Goal: Transaction & Acquisition: Purchase product/service

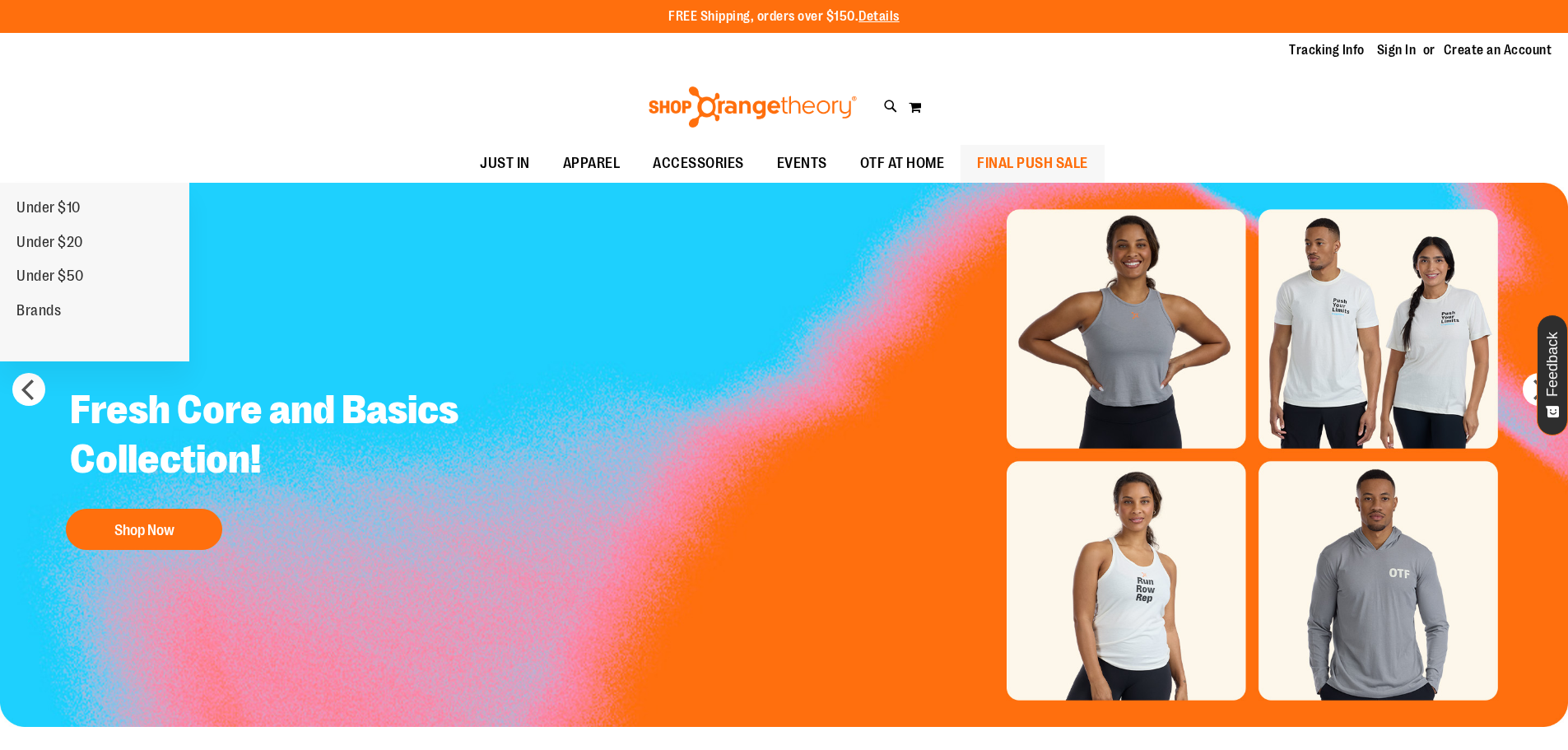
click at [967, 160] on link "FINAL PUSH SALE" at bounding box center [1032, 163] width 144 height 38
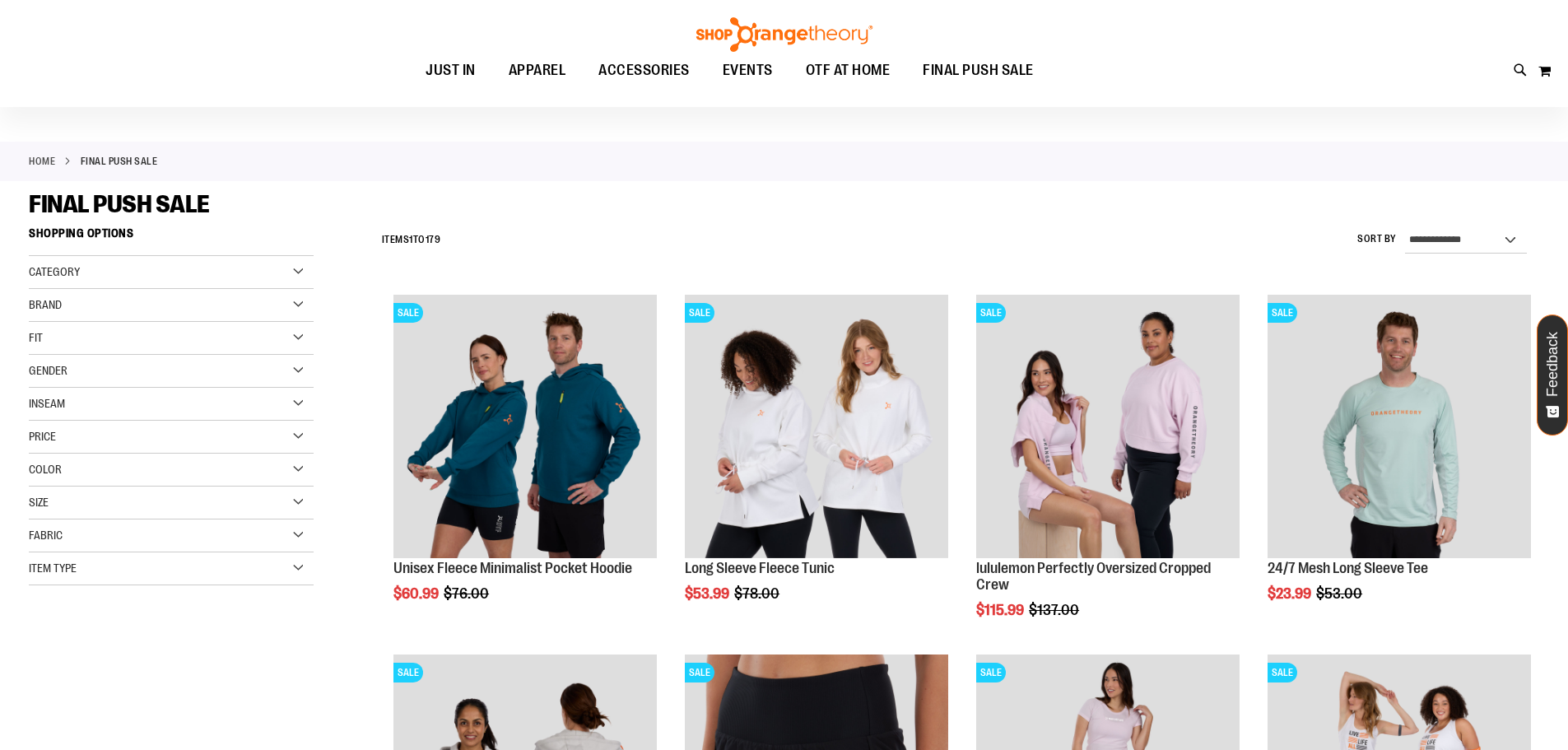
scroll to position [164, 0]
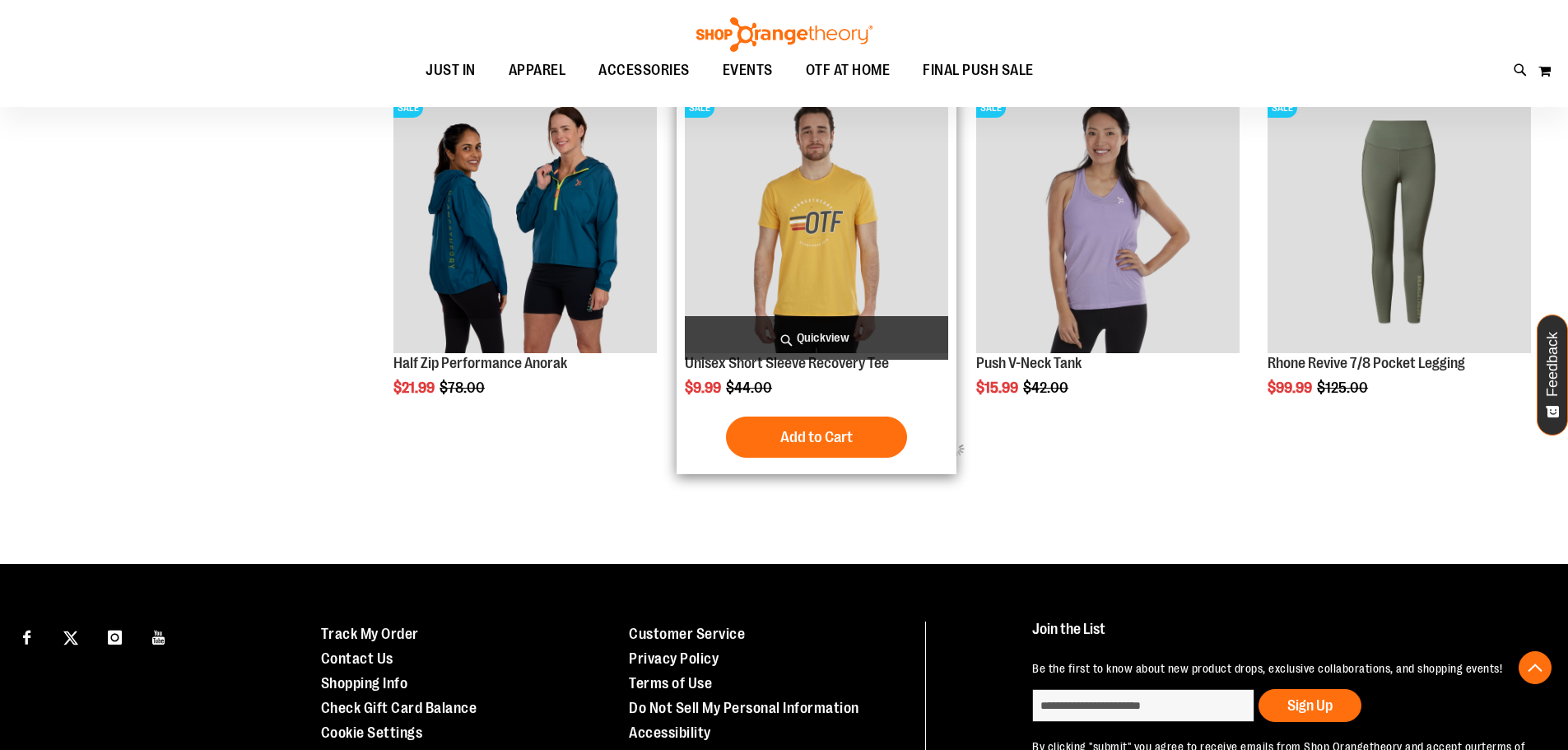
scroll to position [988, 0]
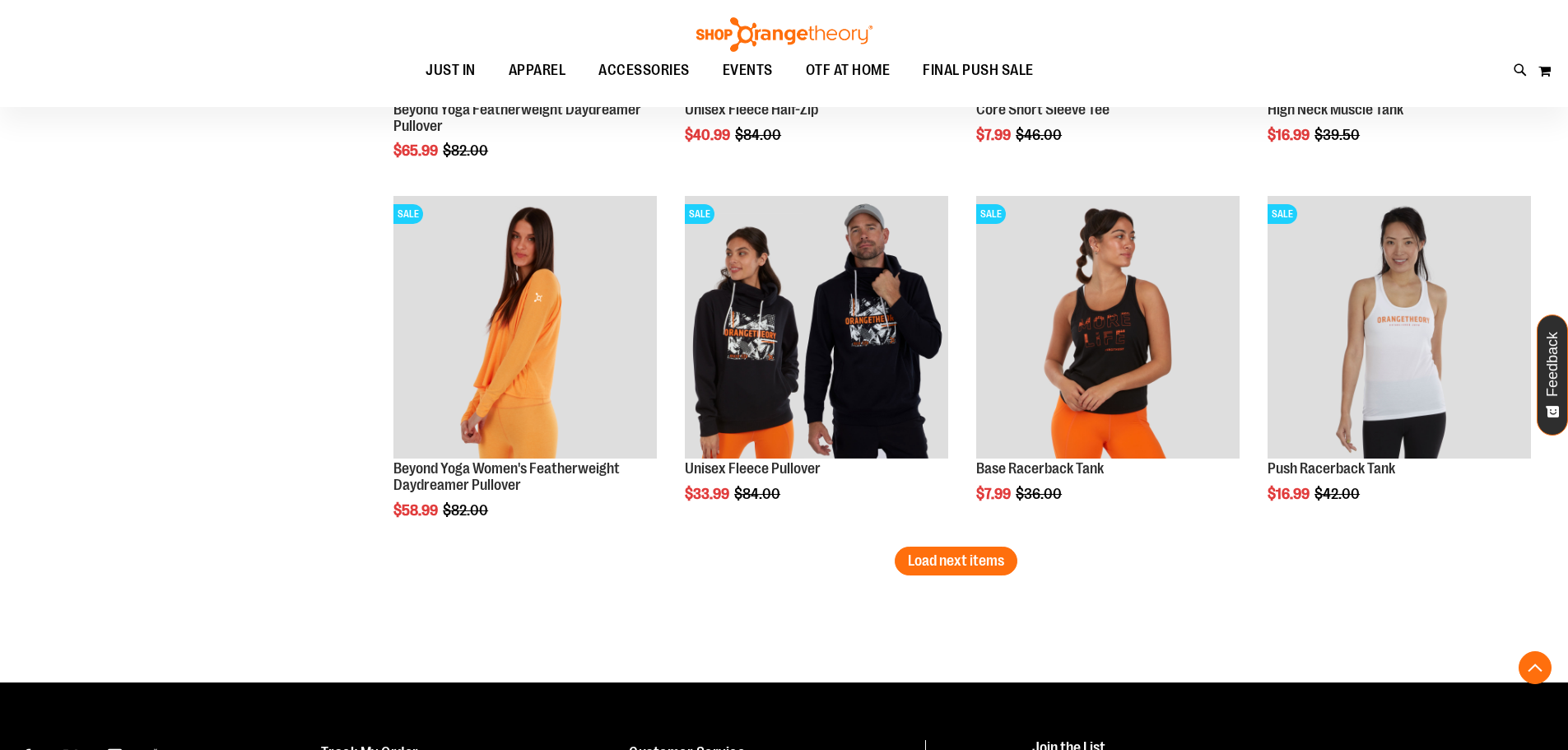
scroll to position [3046, 0]
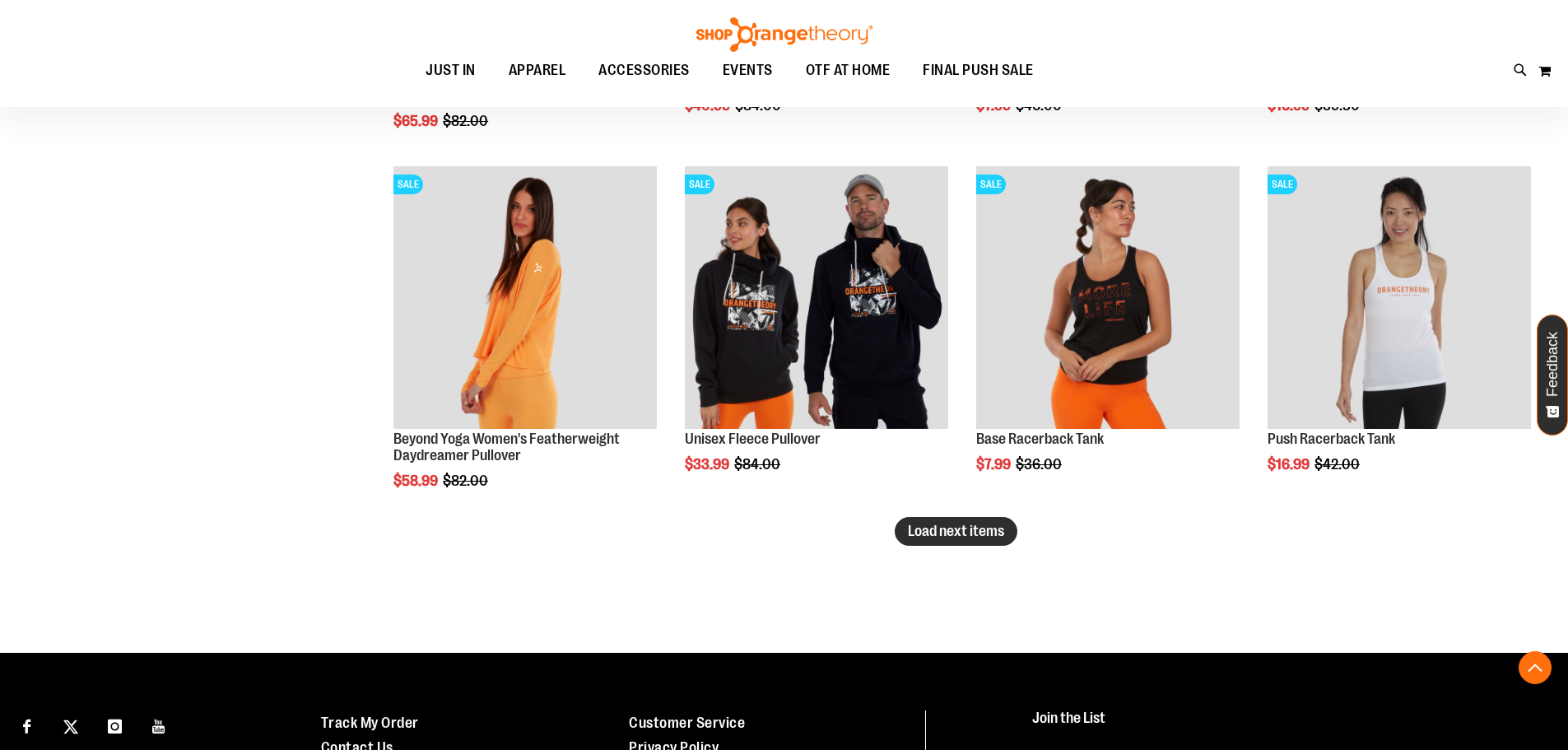
type input "**********"
click at [963, 529] on span "Load next items" at bounding box center [955, 532] width 96 height 17
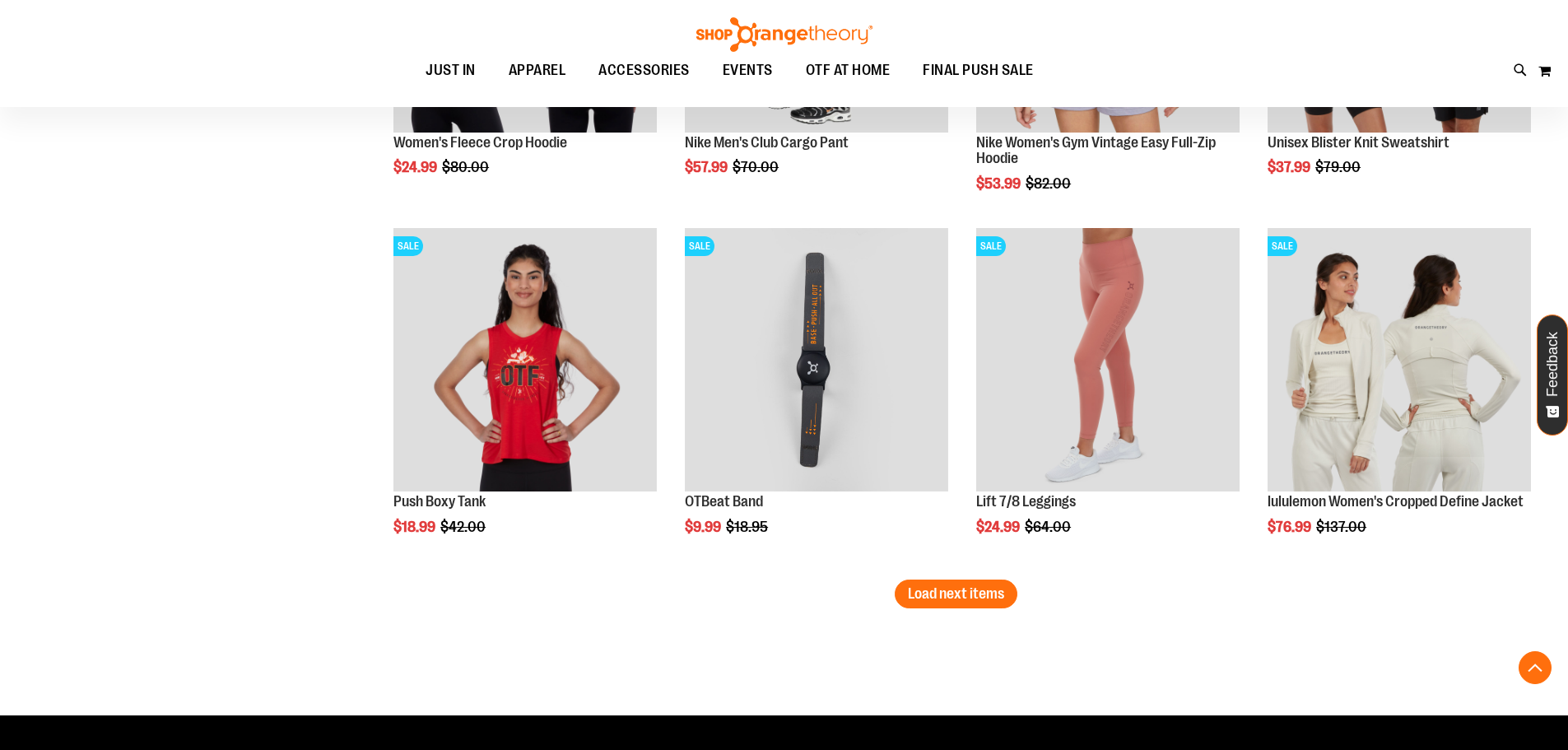
scroll to position [4091, 0]
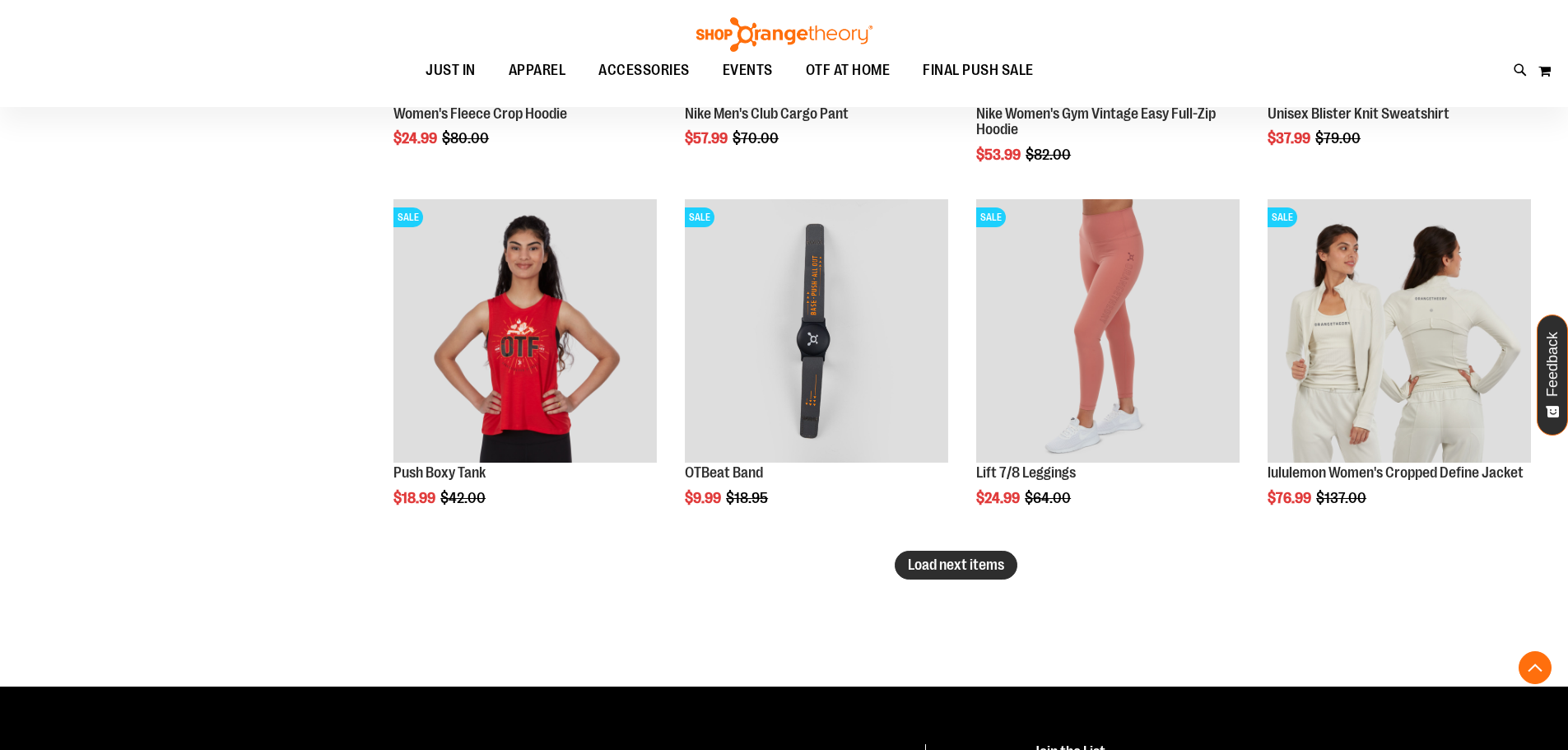
click at [956, 561] on span "Load next items" at bounding box center [955, 565] width 96 height 17
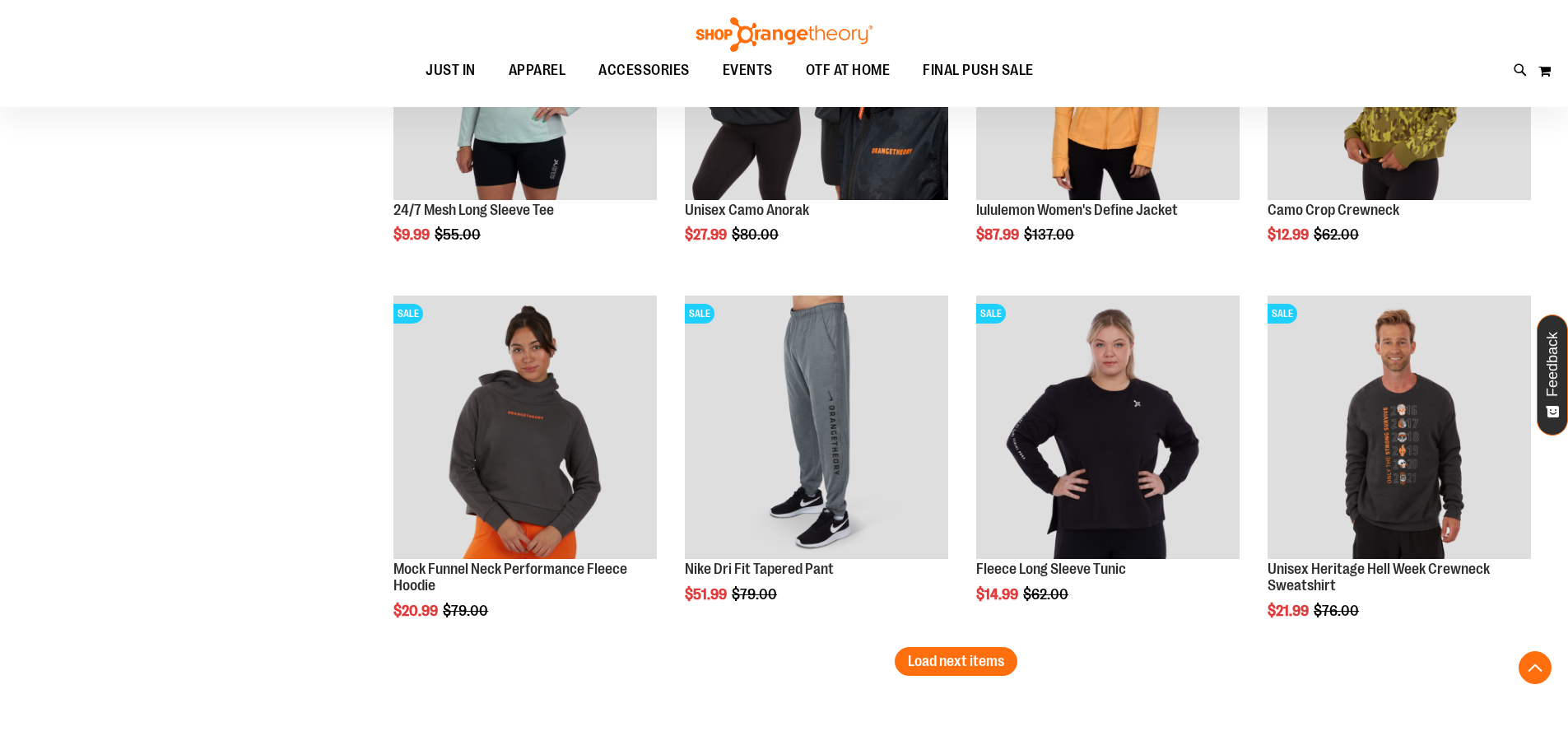
scroll to position [5162, 0]
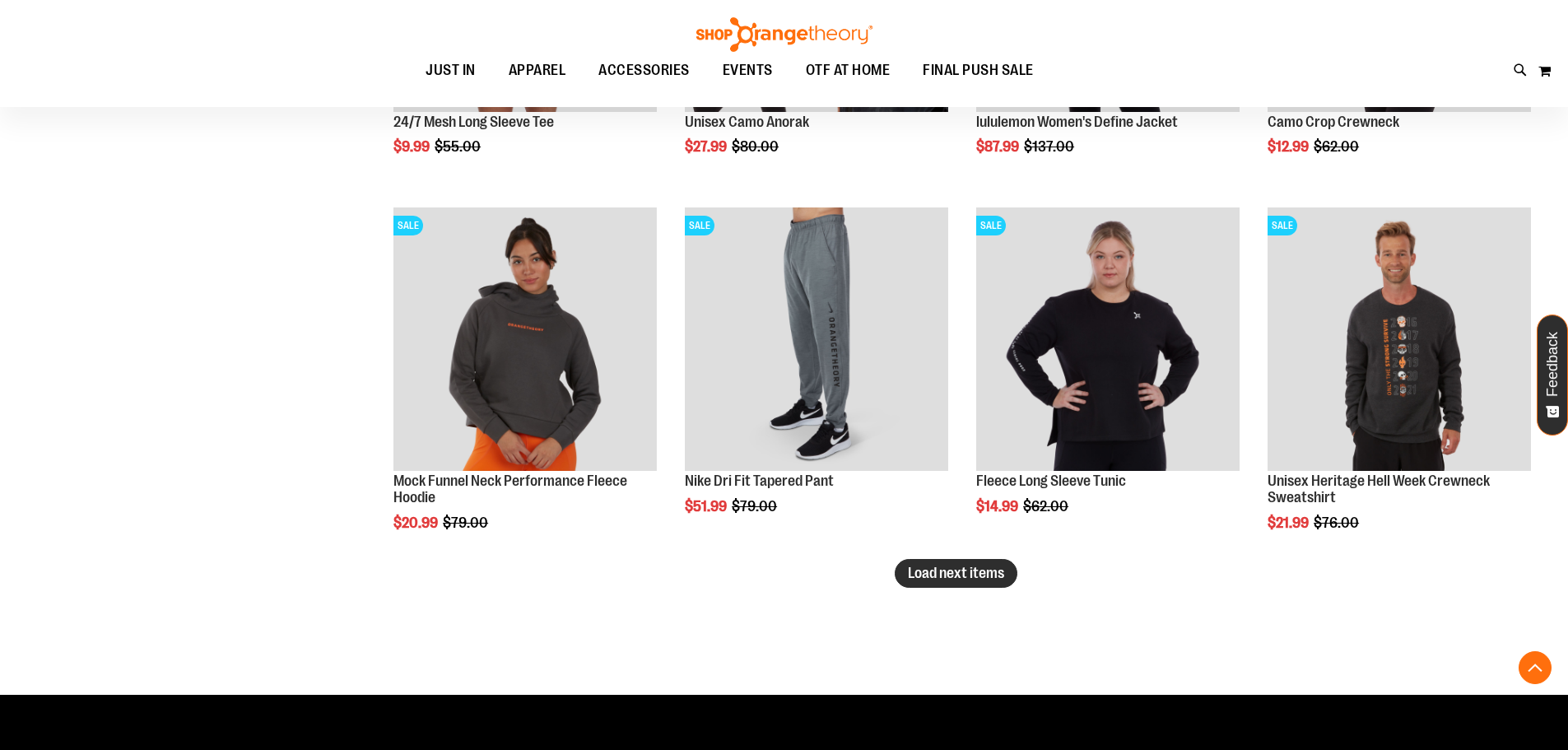
click at [963, 561] on button "Load next items" at bounding box center [956, 573] width 123 height 28
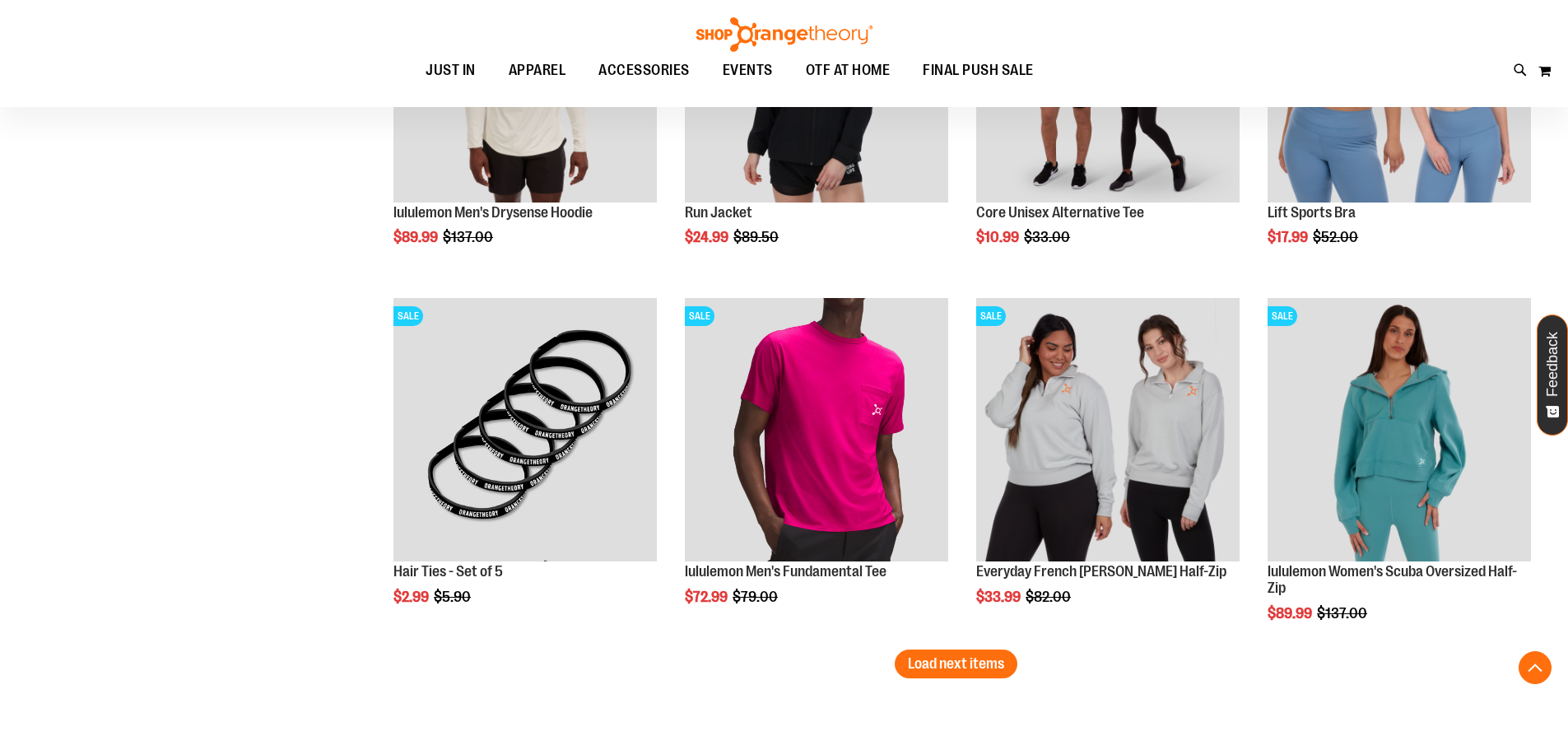
scroll to position [6232, 0]
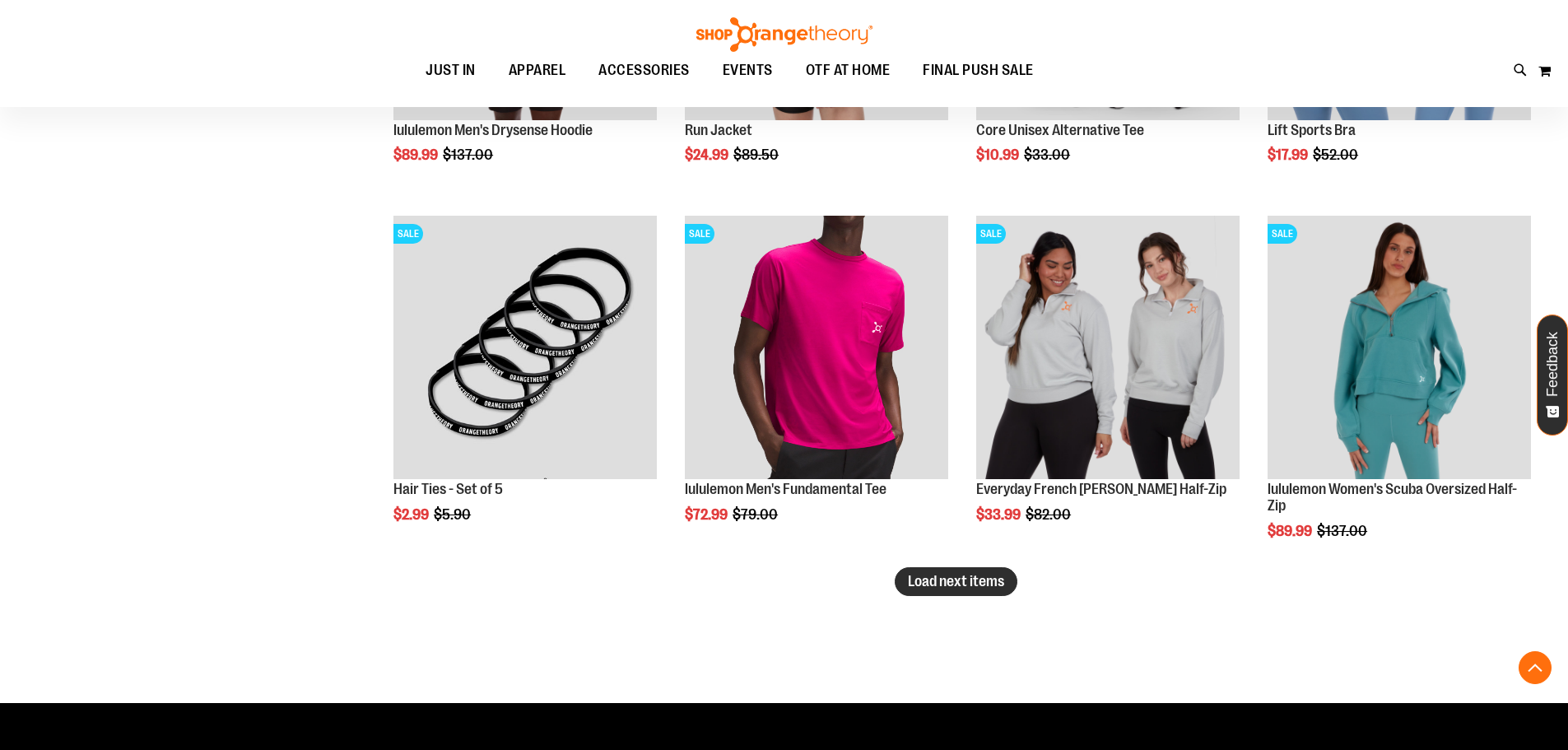
click at [962, 570] on button "Load next items" at bounding box center [956, 581] width 123 height 28
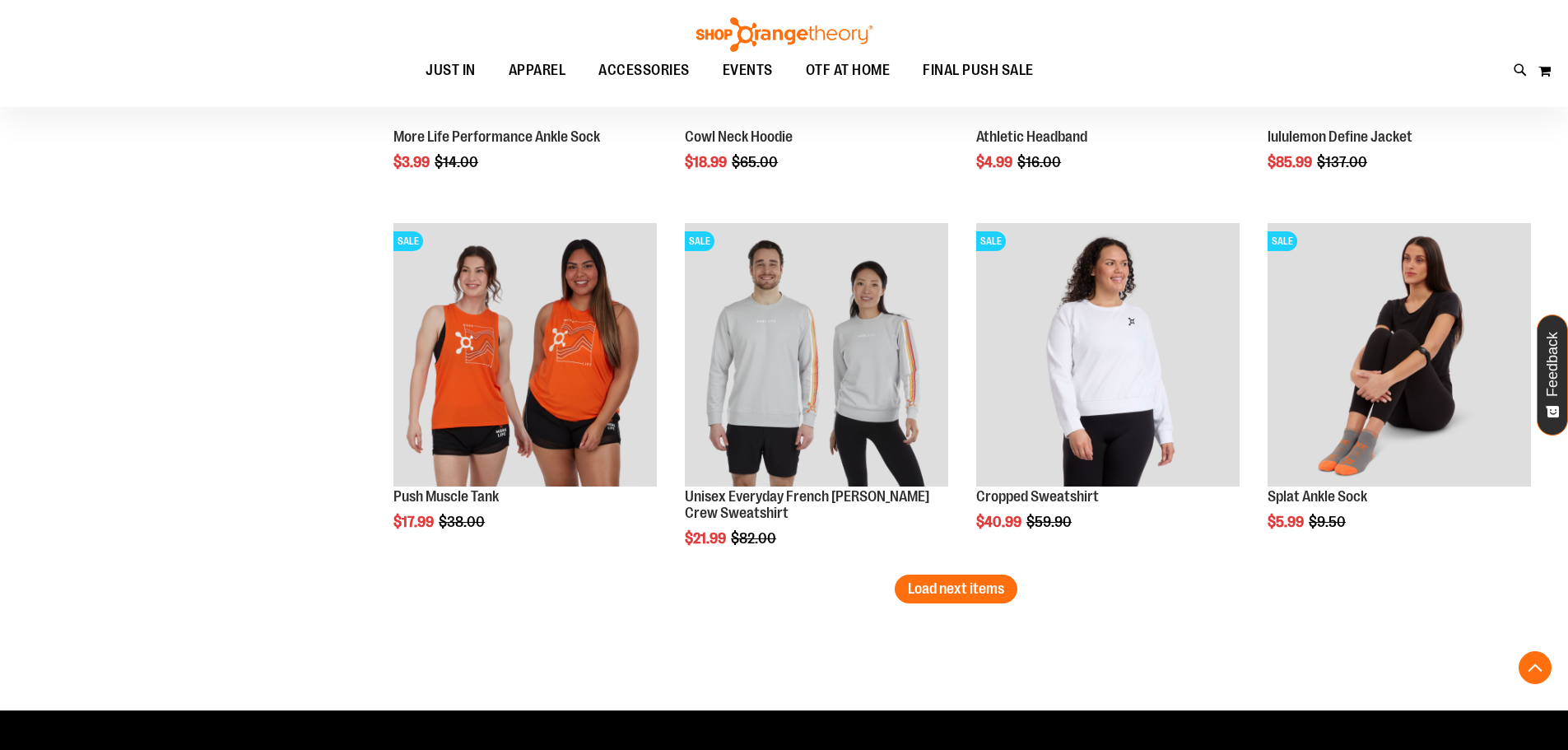
scroll to position [7410, 0]
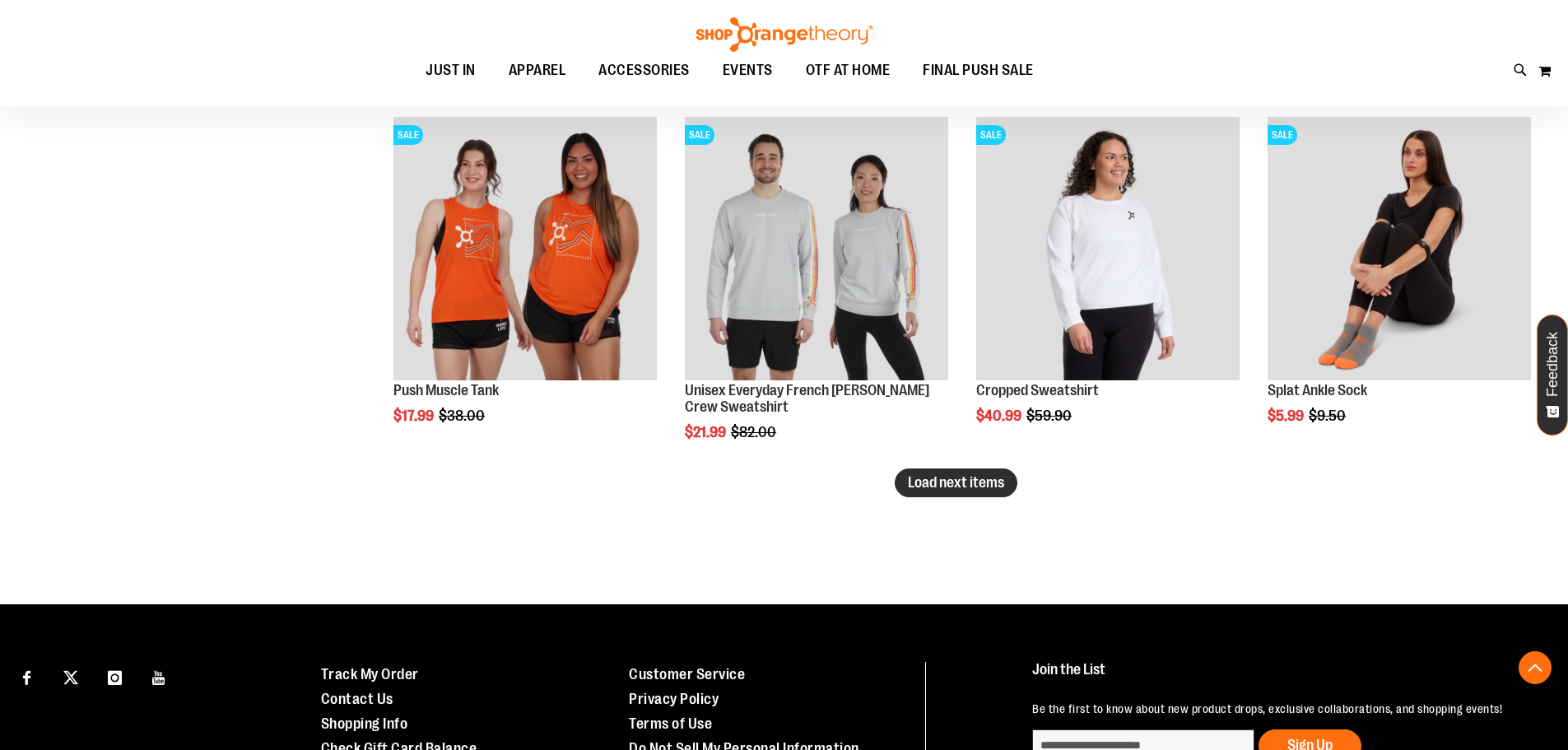
click at [972, 483] on span "Load next items" at bounding box center [955, 483] width 96 height 17
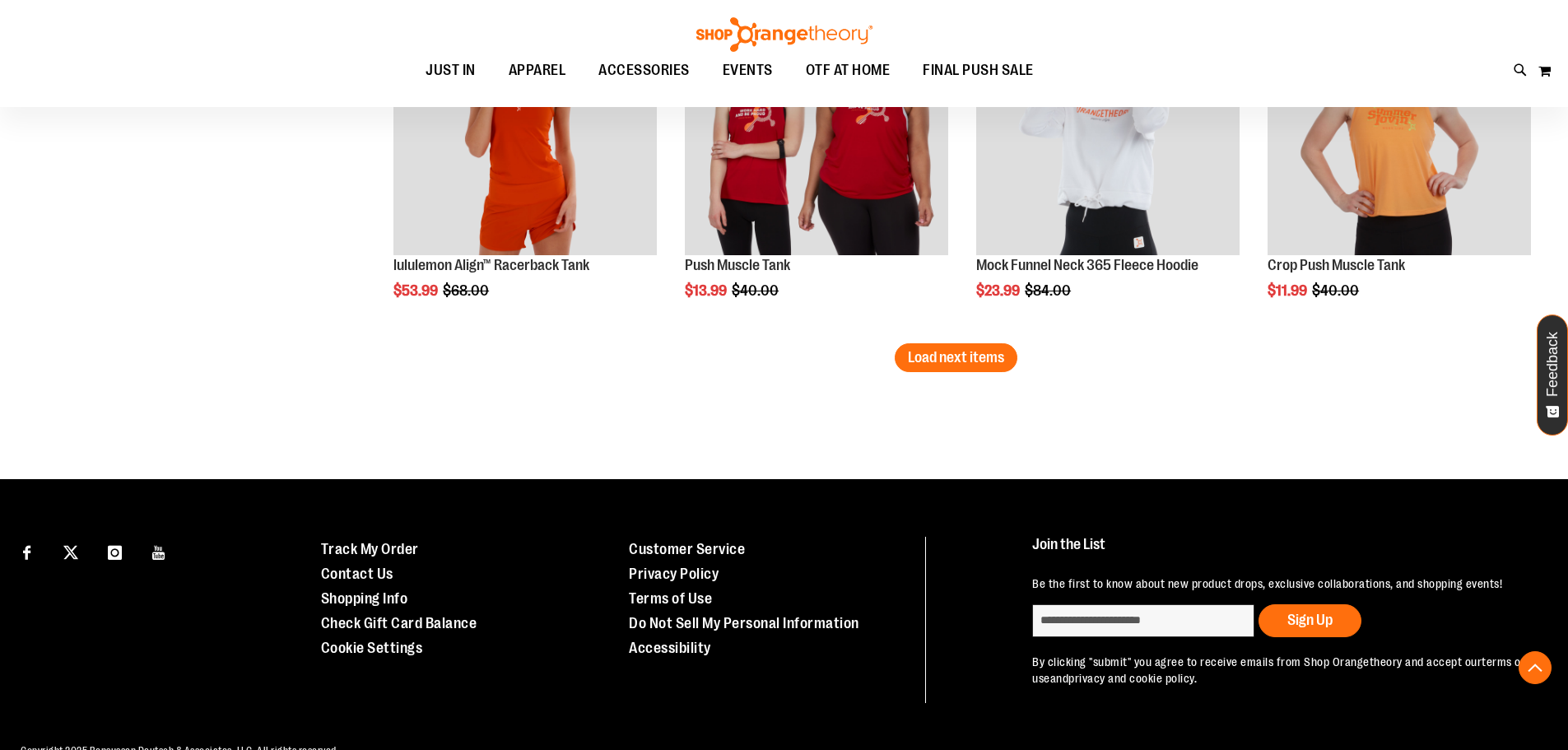
scroll to position [8654, 0]
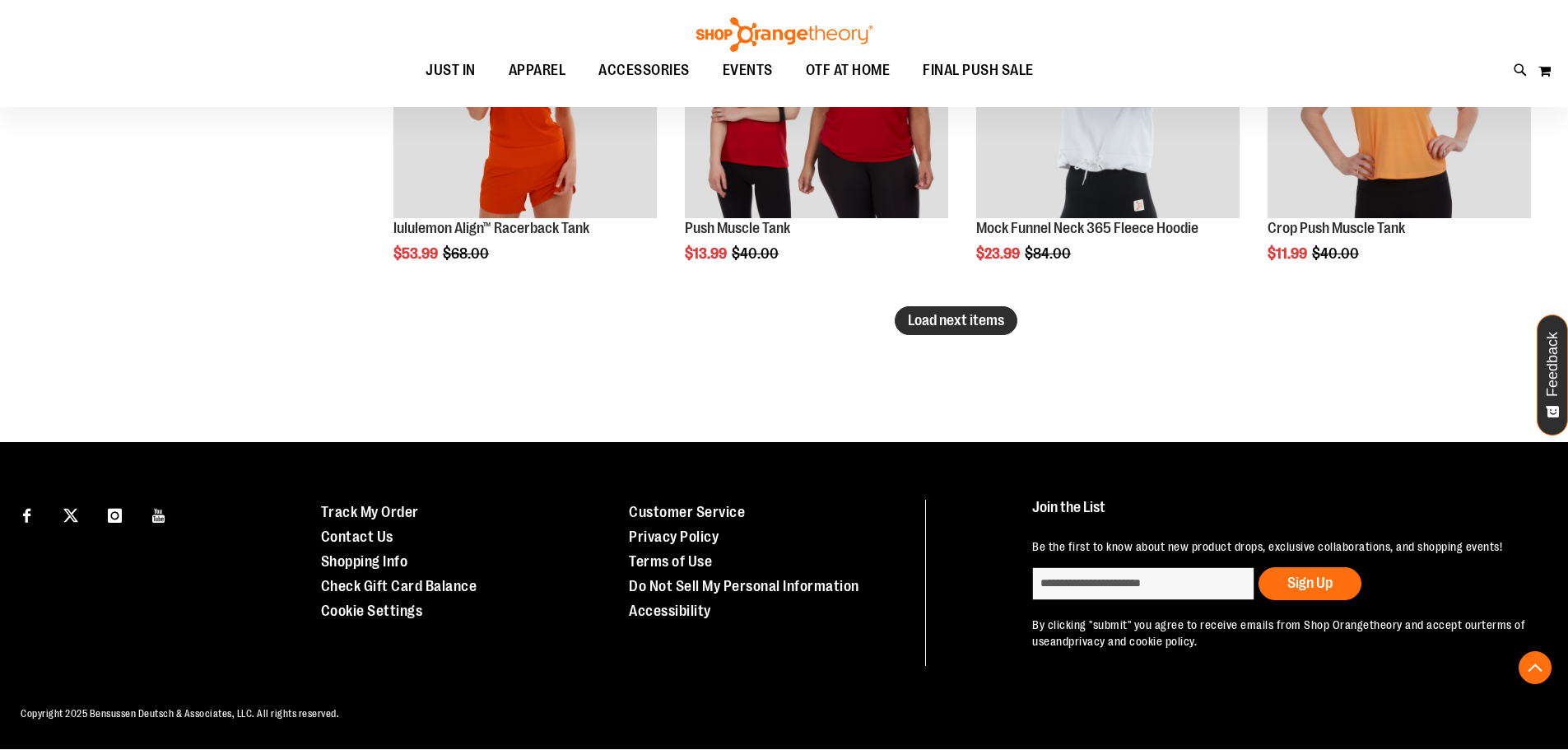
click at [970, 325] on span "Load next items" at bounding box center [955, 320] width 96 height 17
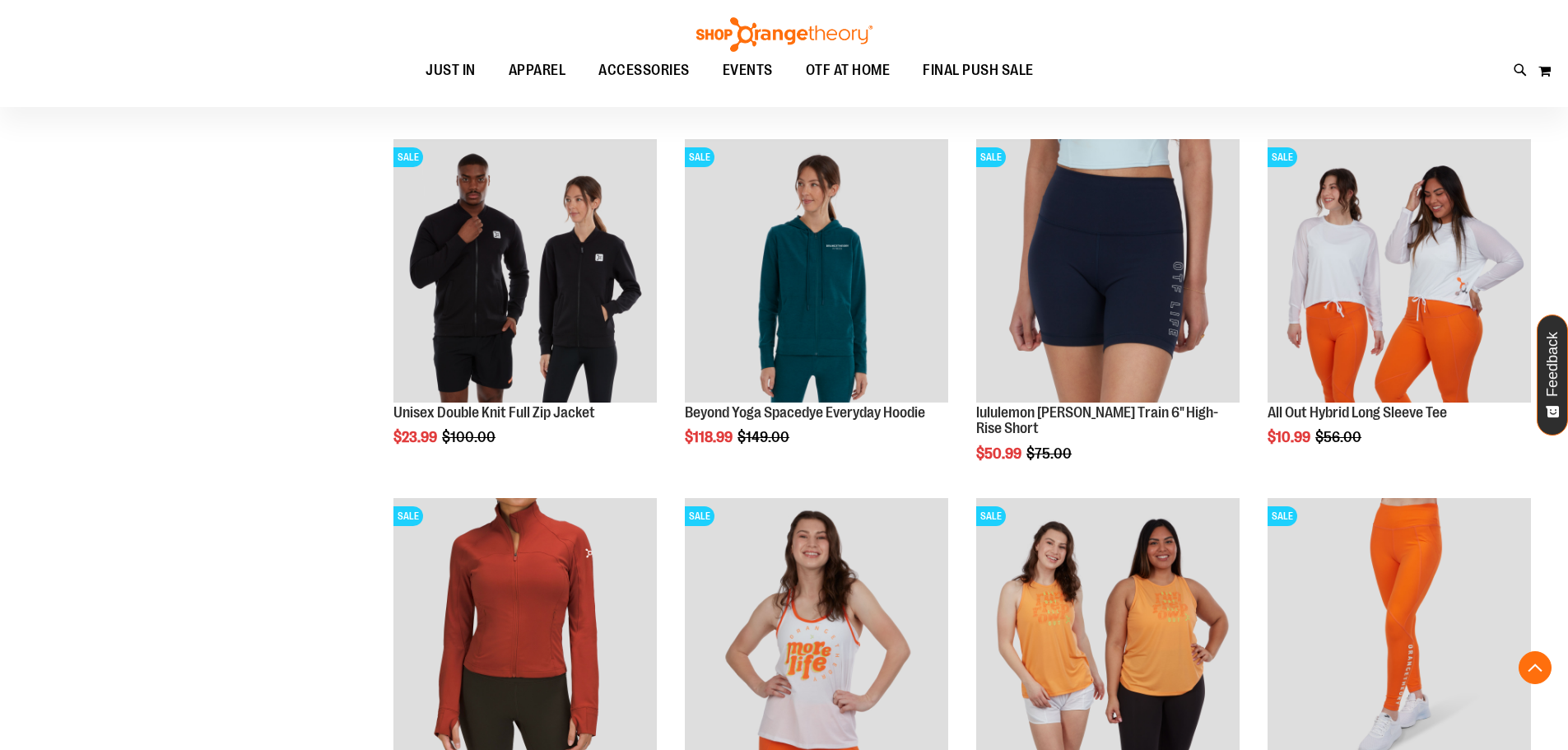
scroll to position [8909, 0]
